Goal: Information Seeking & Learning: Check status

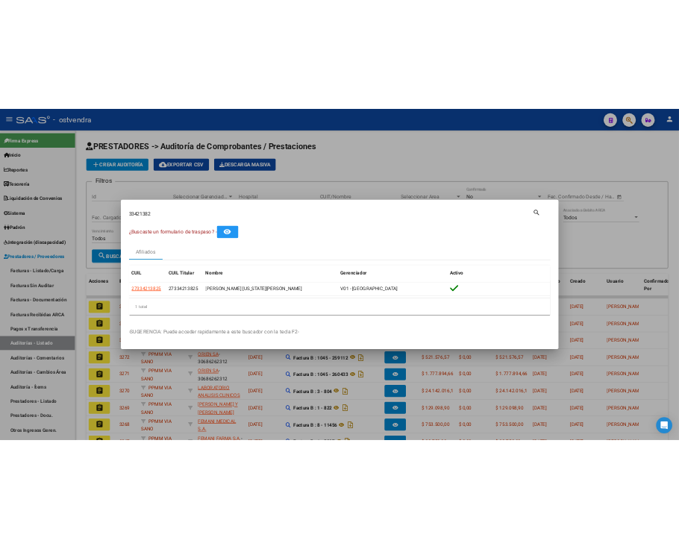
scroll to position [99, 0]
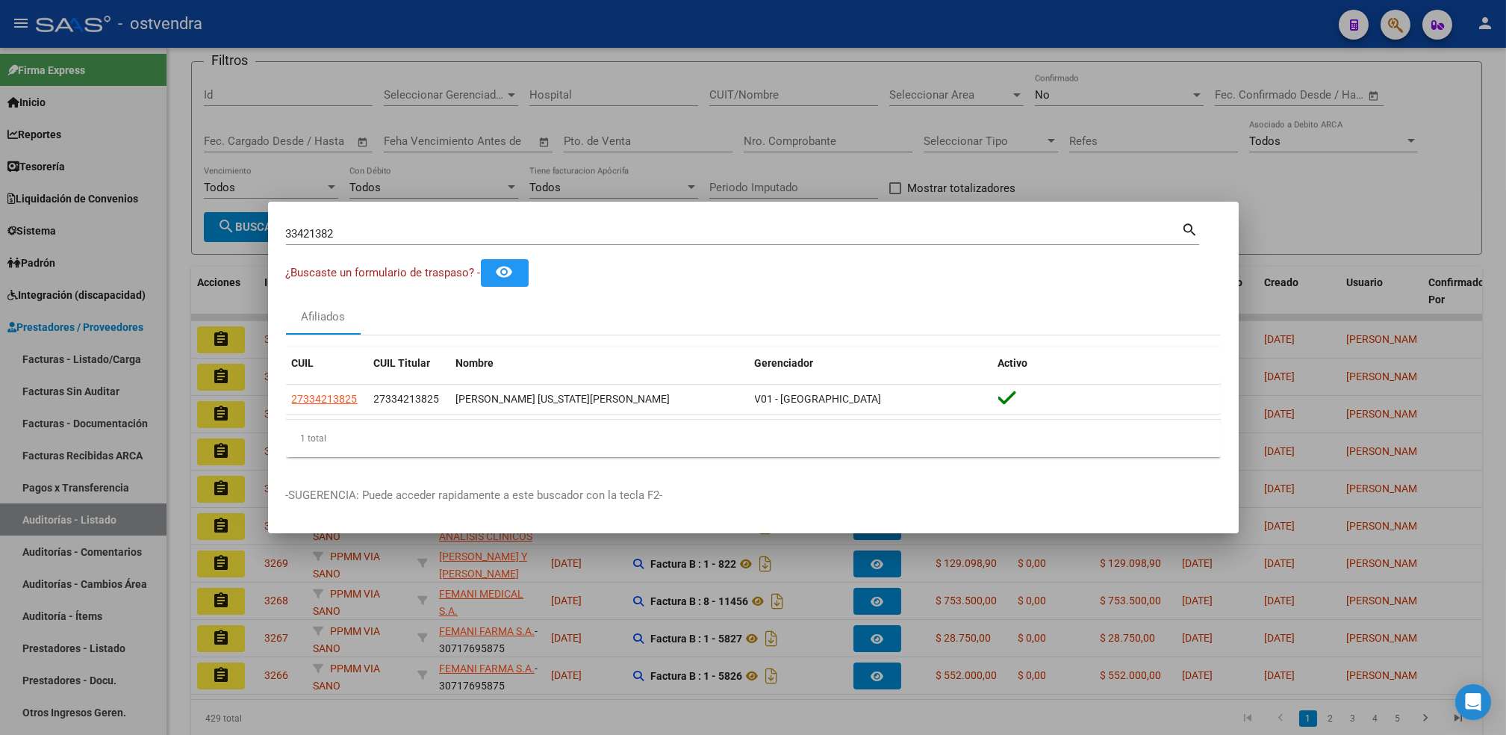
click at [1389, 20] on div at bounding box center [753, 367] width 1506 height 735
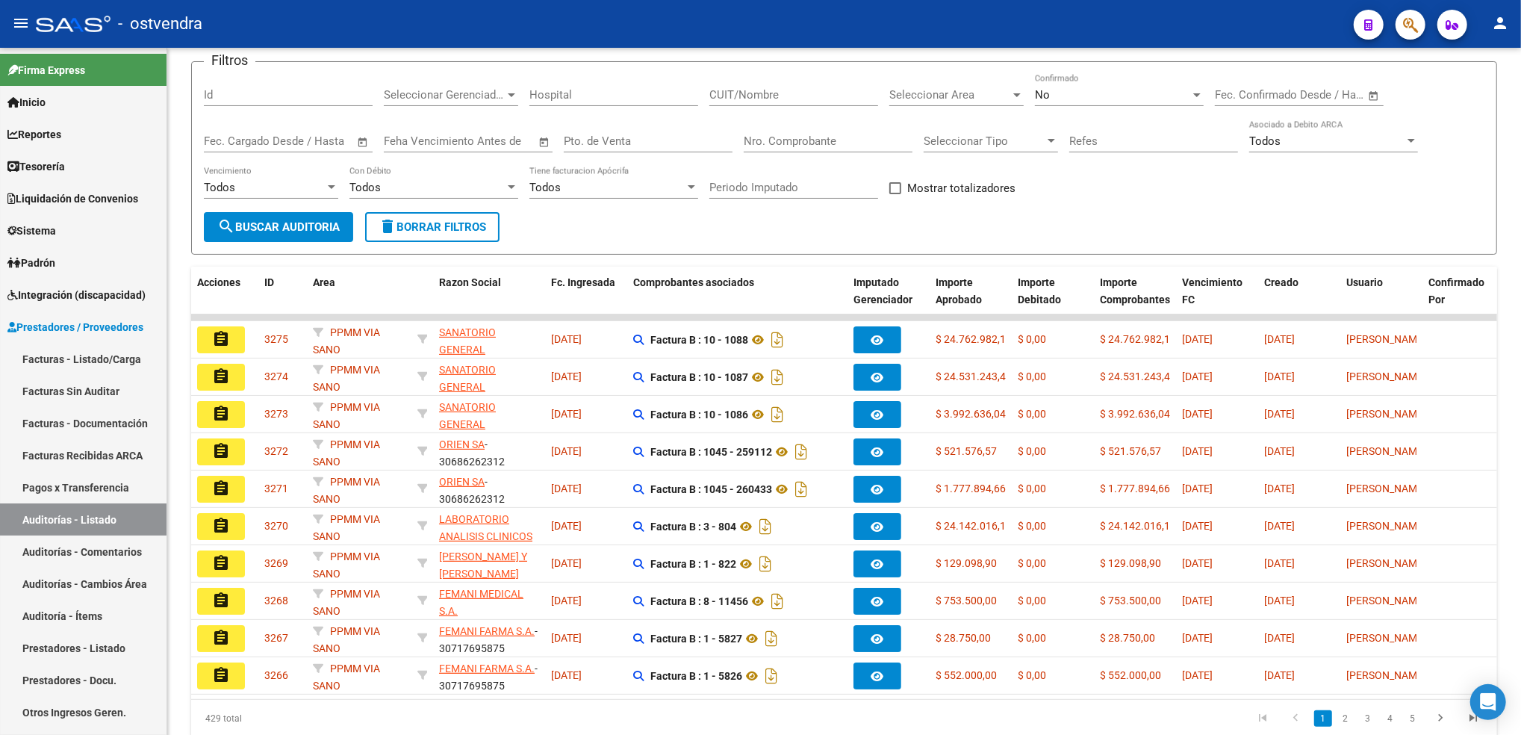
click at [1393, 23] on div at bounding box center [1404, 24] width 42 height 31
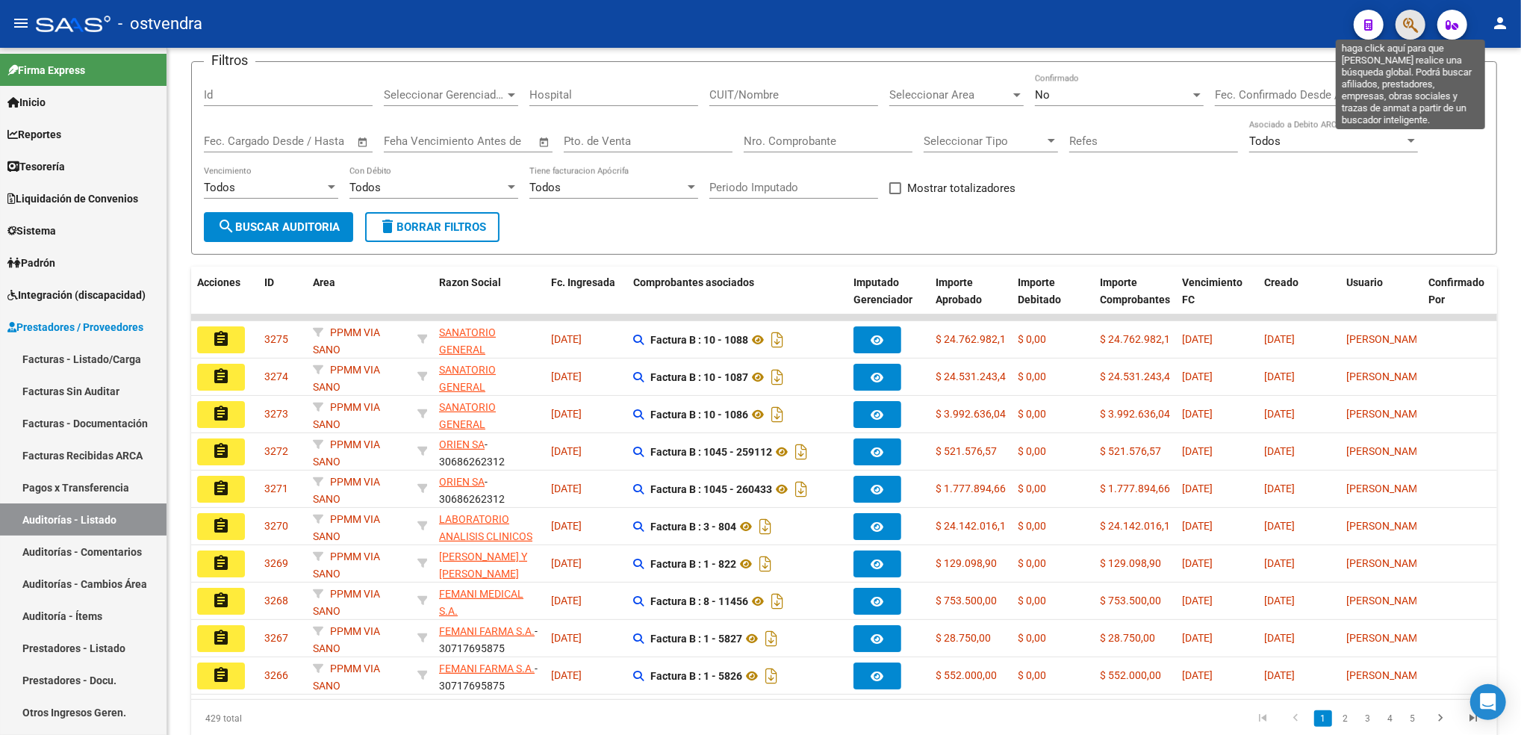
click at [1403, 23] on icon "button" at bounding box center [1410, 24] width 15 height 17
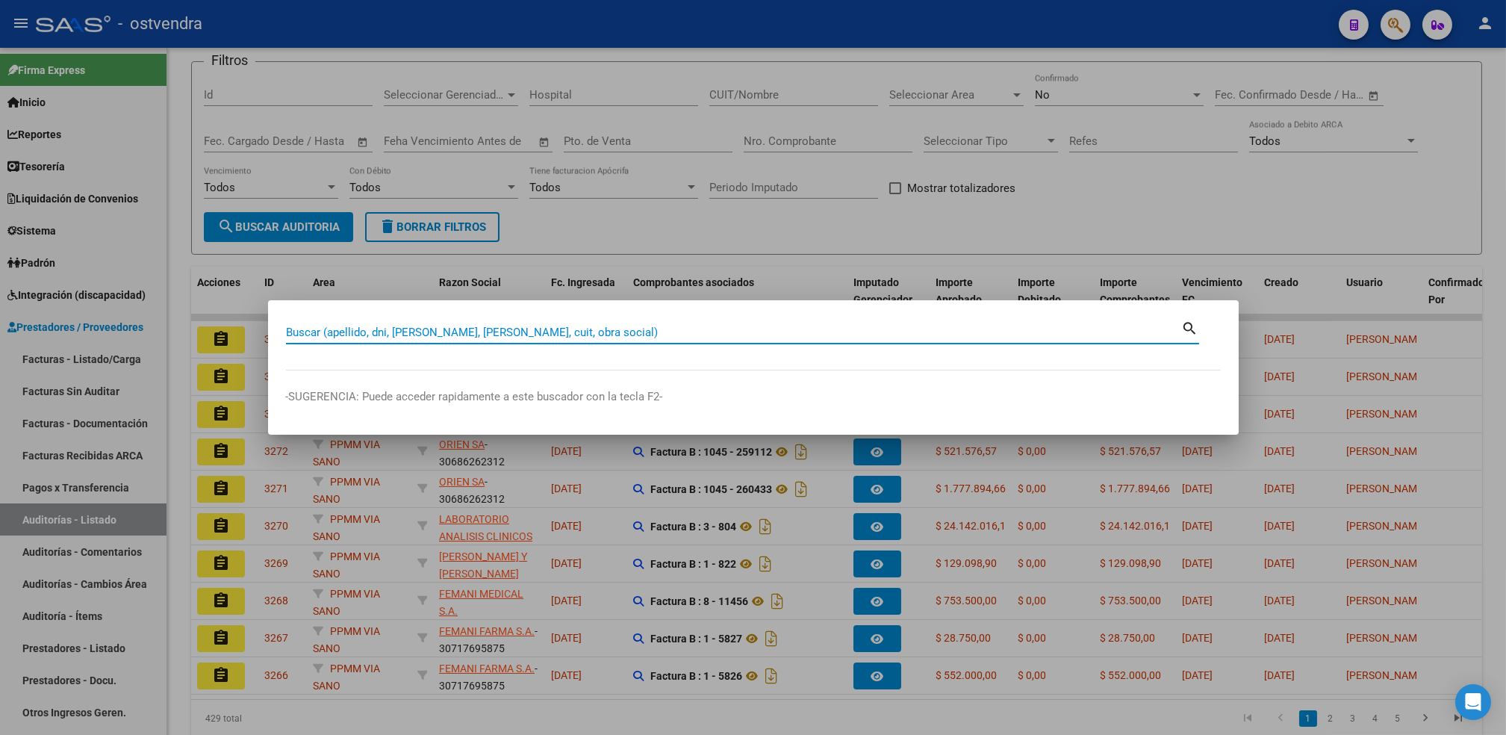
click at [867, 335] on input "Buscar (apellido, dni, [PERSON_NAME], [PERSON_NAME], cuit, obra social)" at bounding box center [734, 331] width 896 height 13
paste input "16265169"
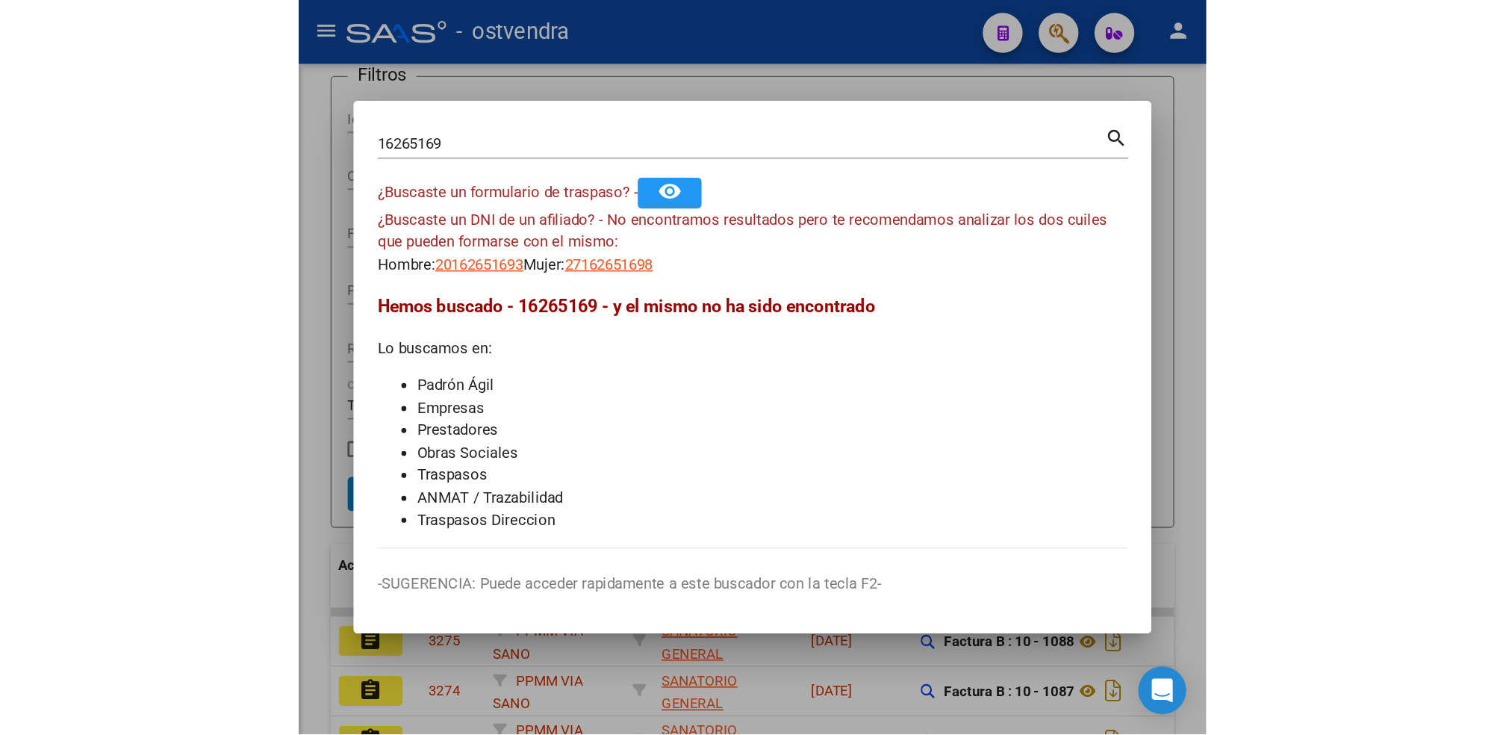
scroll to position [94, 0]
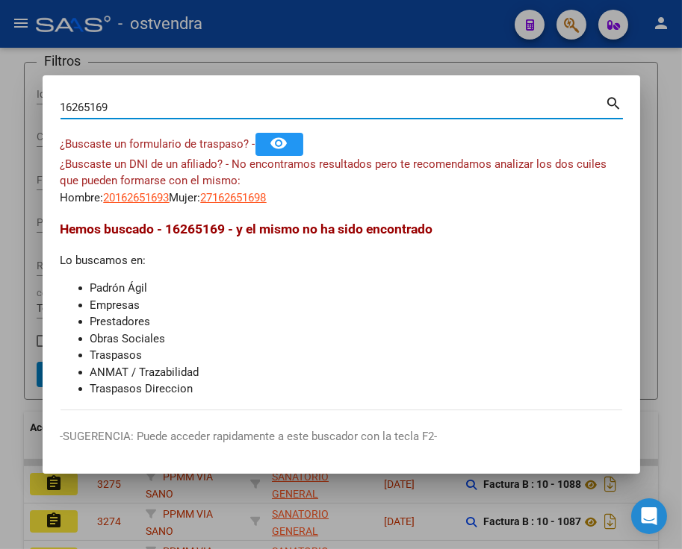
click at [61, 102] on input "16265169" at bounding box center [332, 107] width 545 height 13
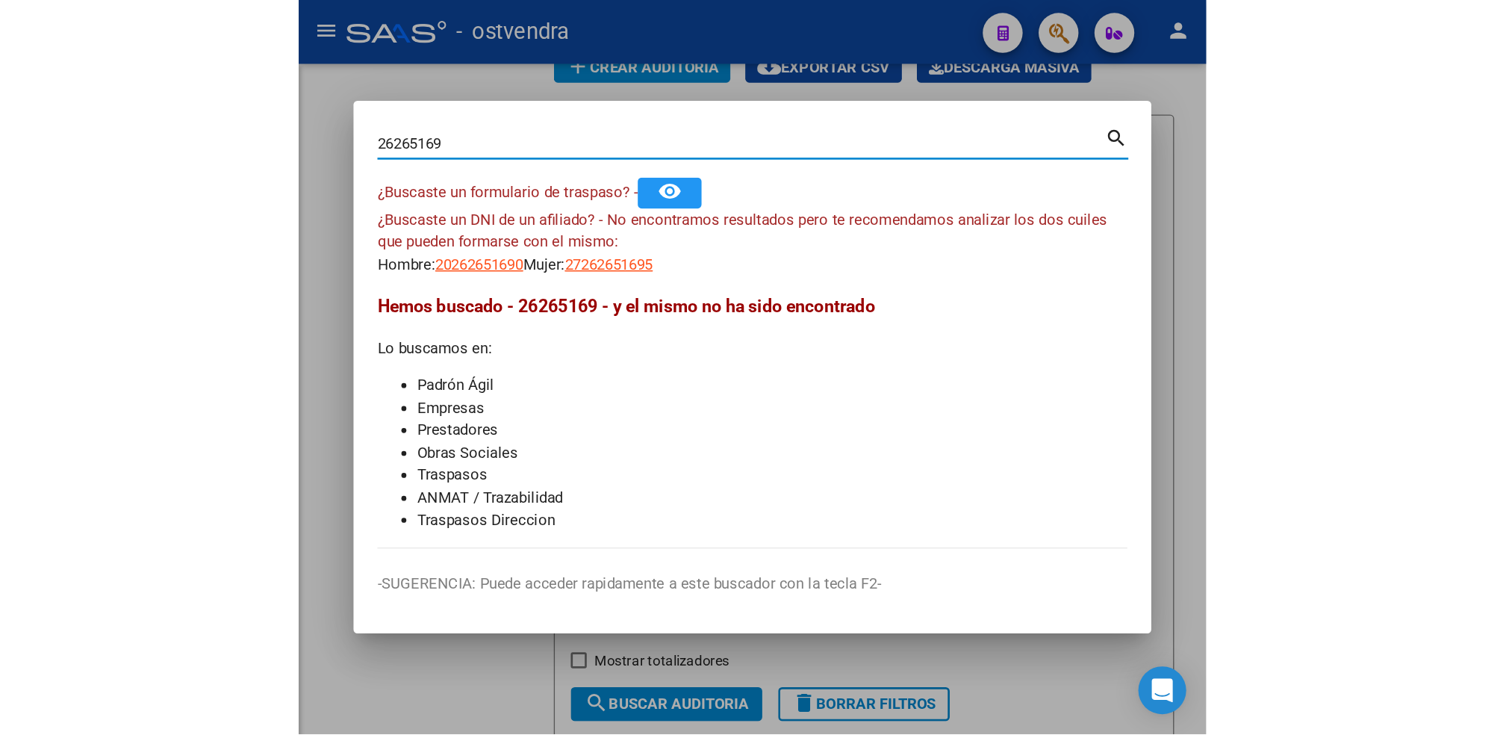
scroll to position [99, 0]
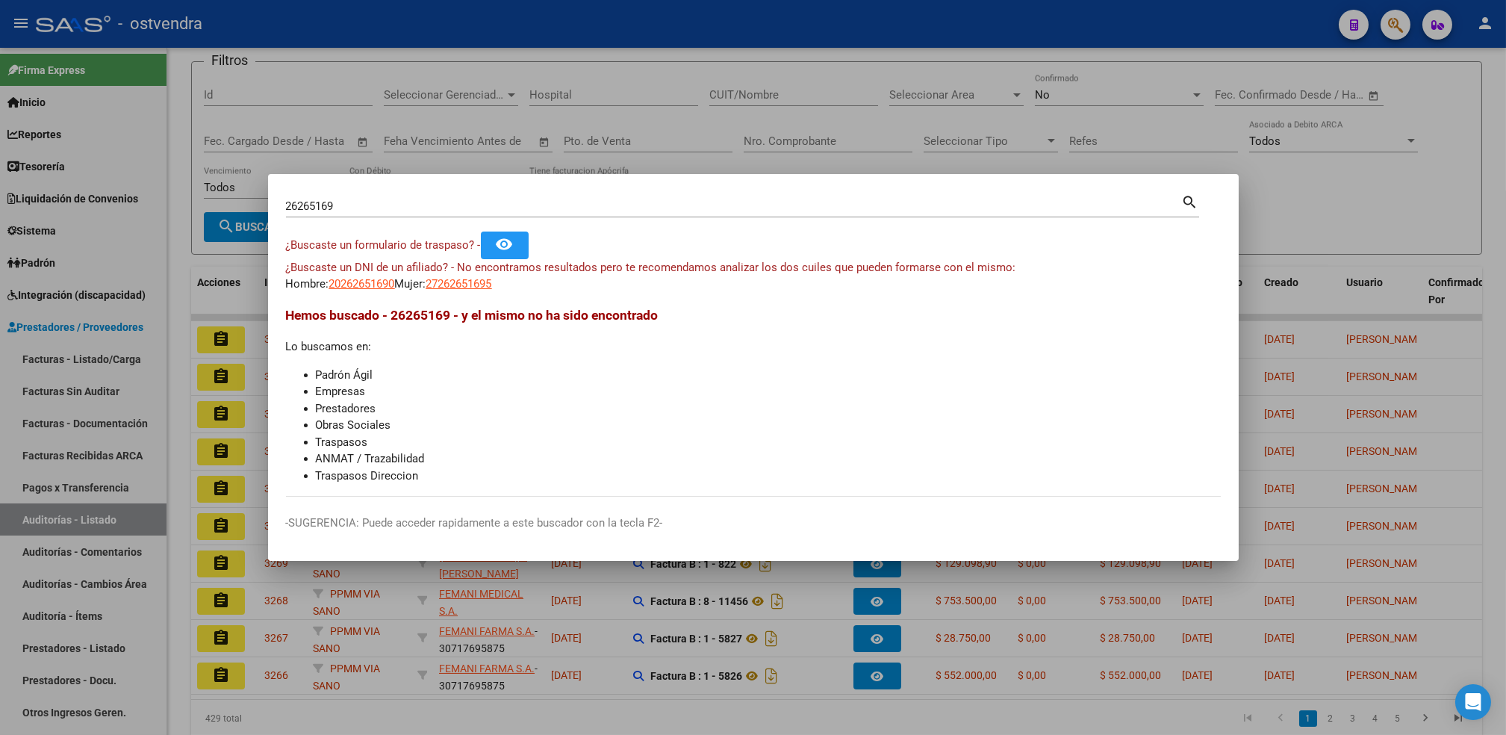
click at [284, 205] on mat-dialog-content "26265169 Buscar (apellido, dni, cuil, nro traspaso, cuit, obra social) search ¿…" at bounding box center [753, 344] width 970 height 305
click at [286, 209] on input "26265169" at bounding box center [734, 205] width 896 height 13
type input "16265169"
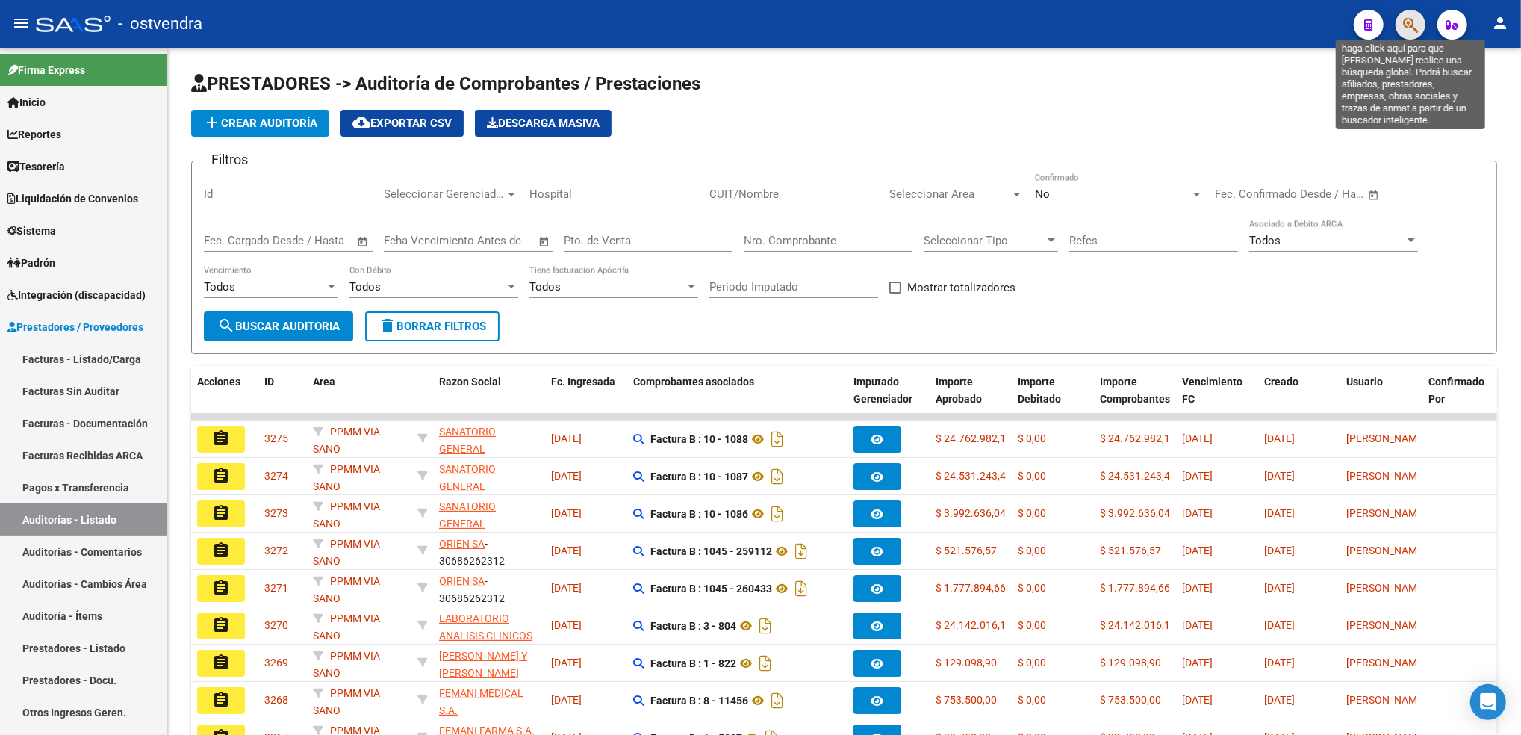
click at [1409, 21] on icon "button" at bounding box center [1410, 24] width 15 height 17
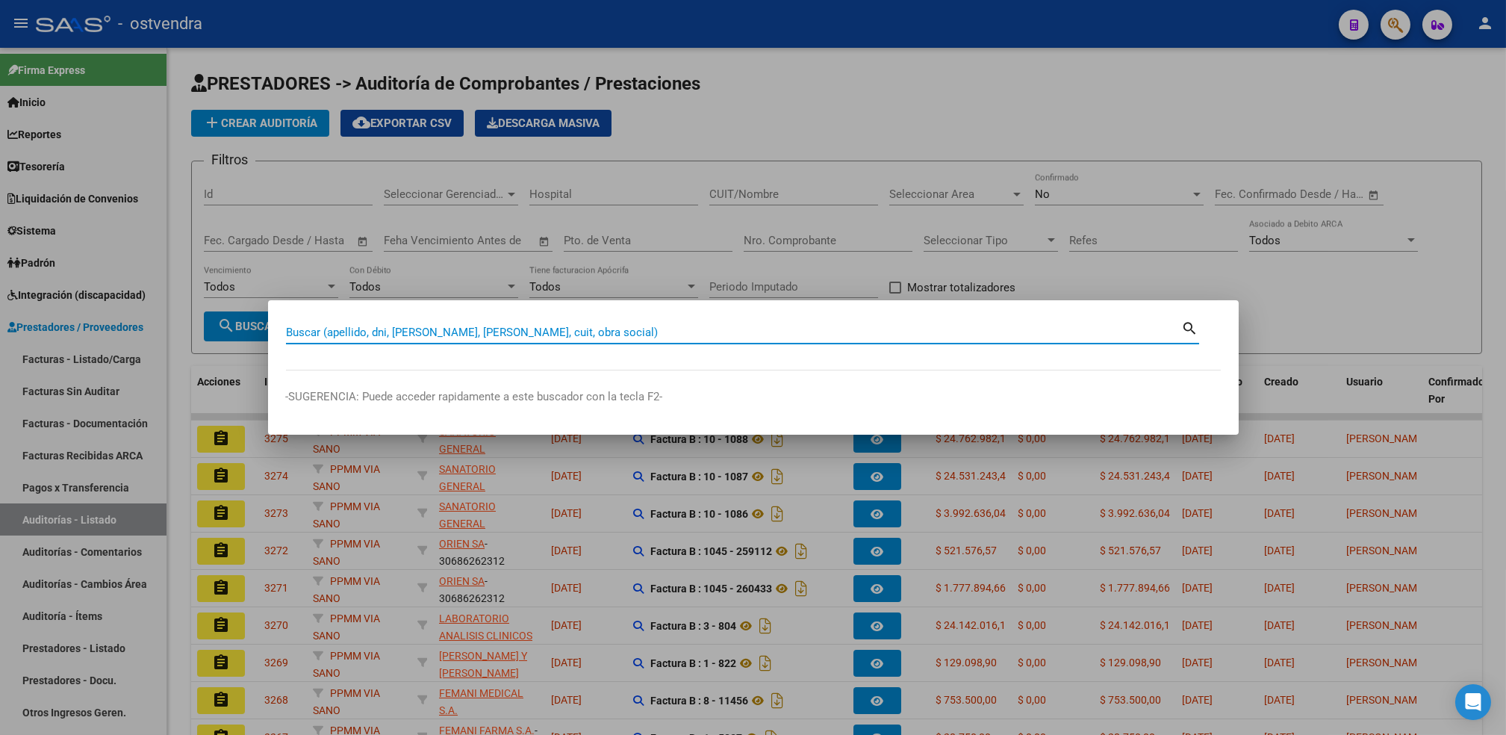
click at [925, 337] on input "Buscar (apellido, dni, [PERSON_NAME], [PERSON_NAME], cuit, obra social)" at bounding box center [734, 331] width 896 height 13
paste input "70254332"
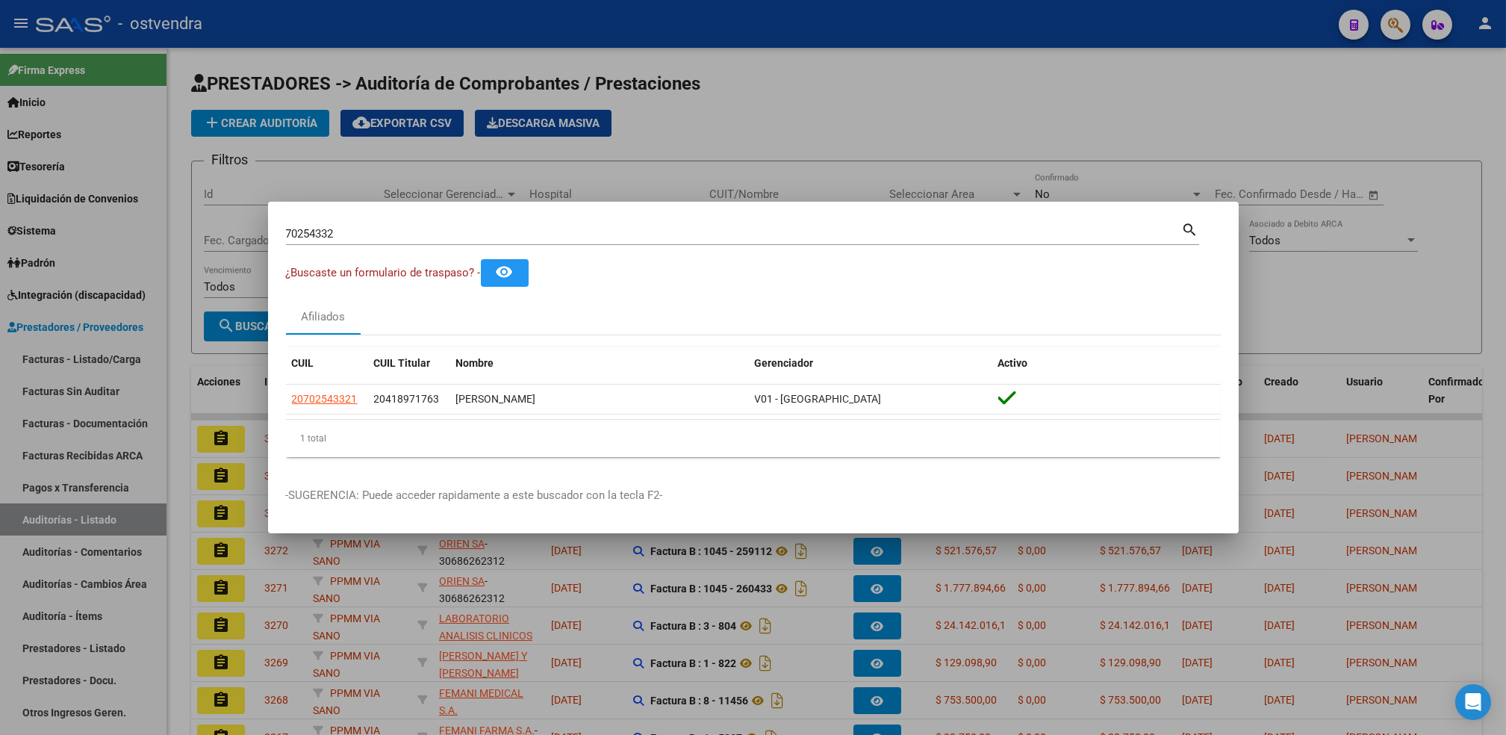
click at [867, 250] on div "70254332 Buscar (apellido, dni, cuil, nro traspaso, cuit, obra social) search" at bounding box center [742, 239] width 913 height 40
click at [873, 216] on mat-dialog-container "70254332 Buscar (apellido, dni, cuil, nro traspaso, cuit, obra social) search ¿…" at bounding box center [753, 367] width 970 height 331
click at [880, 231] on input "70254332" at bounding box center [734, 233] width 896 height 13
type input "7"
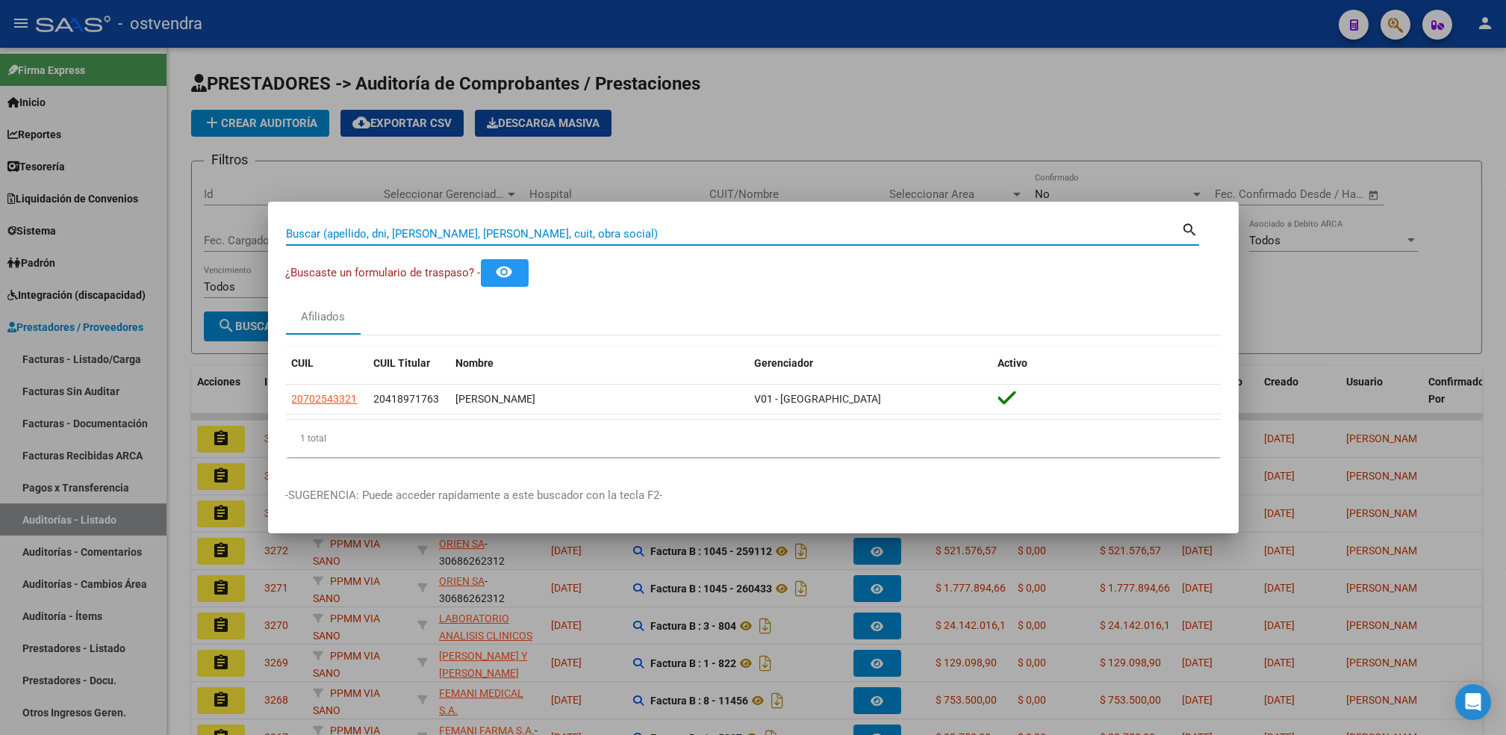
paste input "40649631"
type input "40649631"
